Goal: Task Accomplishment & Management: Manage account settings

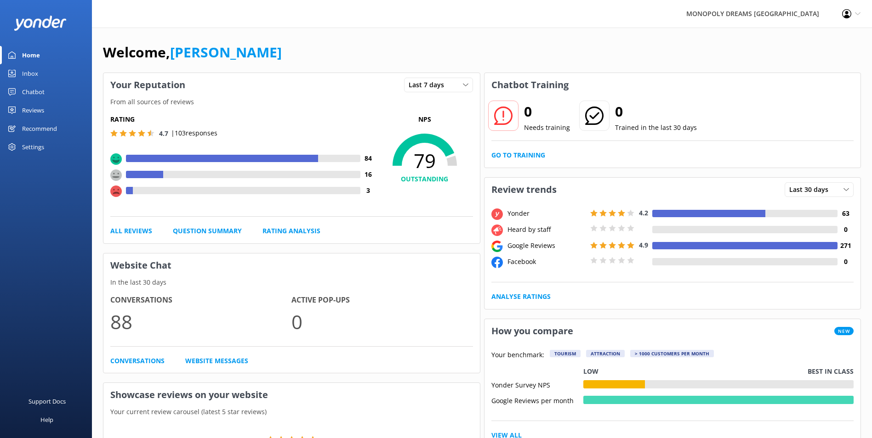
click at [35, 74] on div "Inbox" at bounding box center [30, 73] width 16 height 18
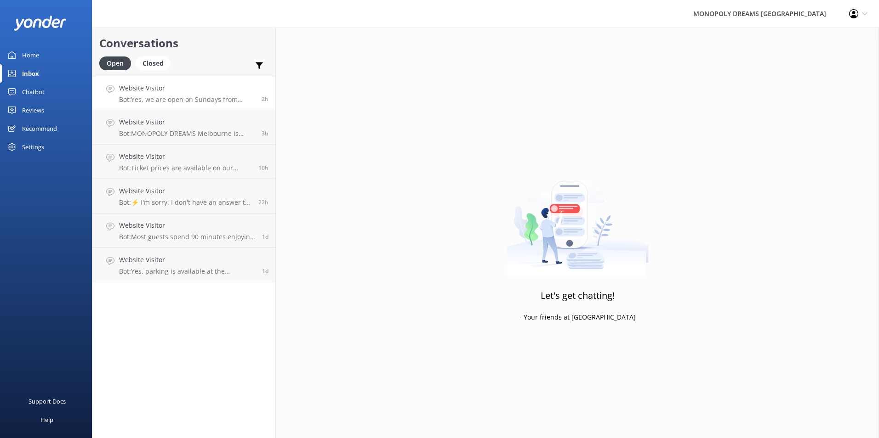
click at [193, 99] on p "Bot: Yes, we are open on Sundays from 10:00 AM to 7:00 PM." at bounding box center [187, 100] width 136 height 8
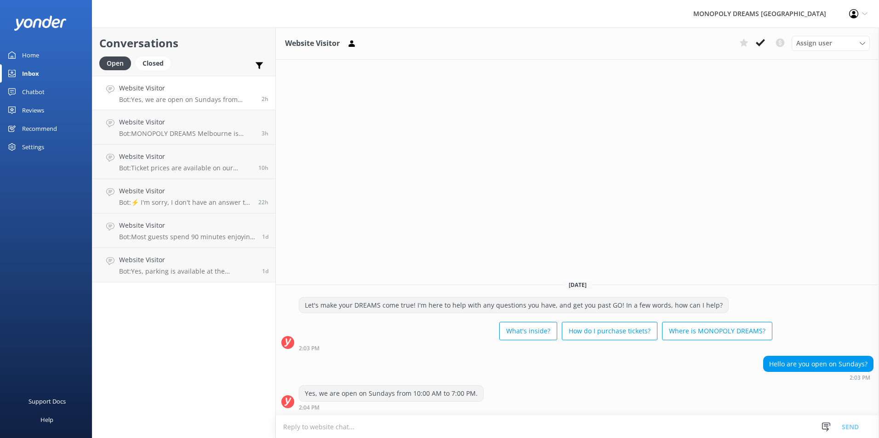
click at [37, 51] on div "Home" at bounding box center [30, 55] width 17 height 18
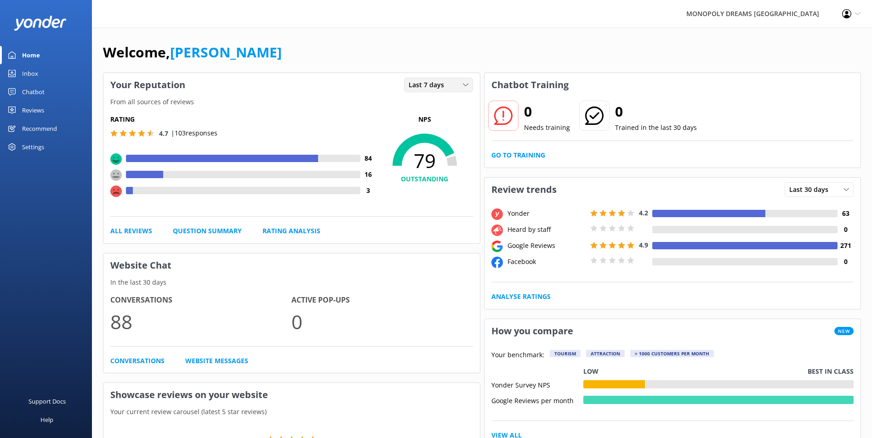
click at [438, 86] on span "Last 7 days" at bounding box center [429, 85] width 41 height 10
click at [432, 121] on div "Last 30 days" at bounding box center [425, 122] width 33 height 9
click at [34, 116] on div "Reviews" at bounding box center [33, 110] width 22 height 18
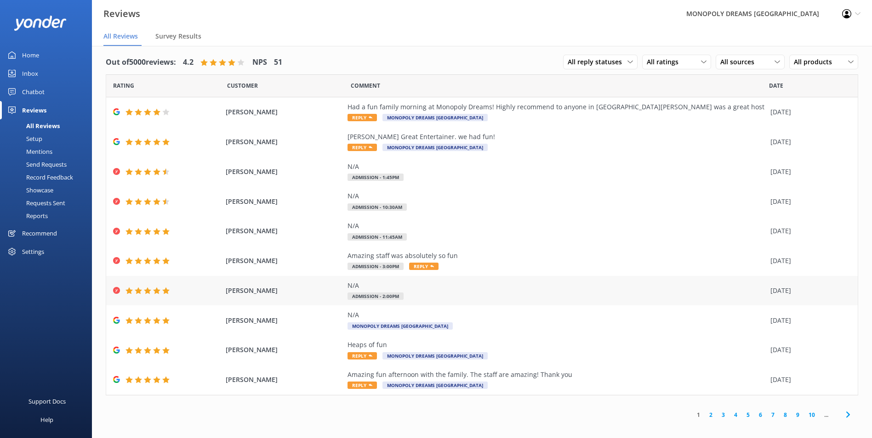
scroll to position [18, 0]
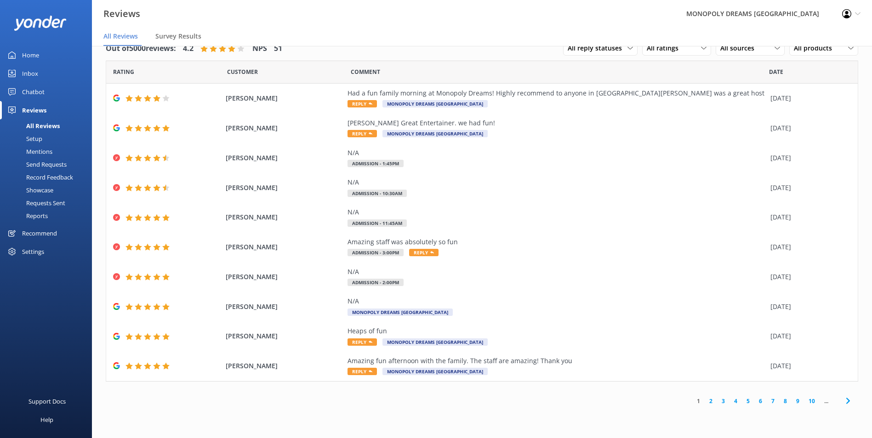
click at [842, 407] on icon at bounding box center [847, 401] width 11 height 11
